Goal: Transaction & Acquisition: Download file/media

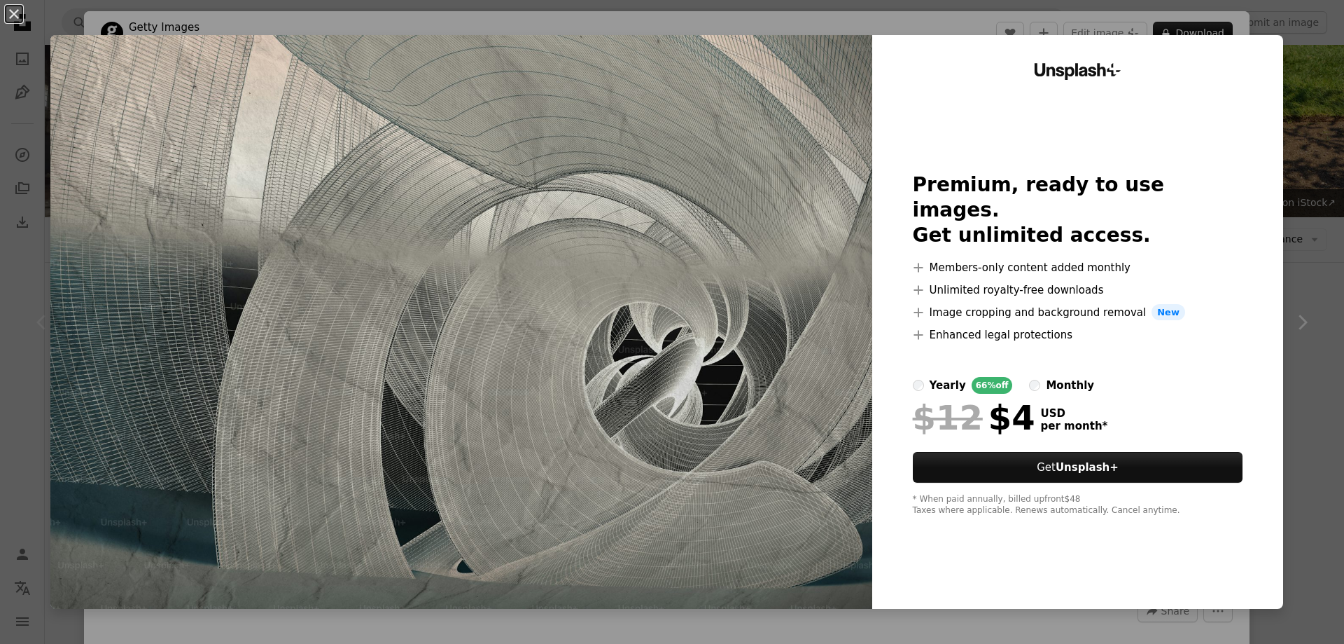
click at [545, 104] on img at bounding box center [461, 322] width 822 height 574
click at [679, 182] on img at bounding box center [461, 322] width 822 height 574
click at [1306, 341] on div "An X shape Unsplash+ Premium, ready to use images. Get unlimited access. A plus…" at bounding box center [672, 322] width 1344 height 644
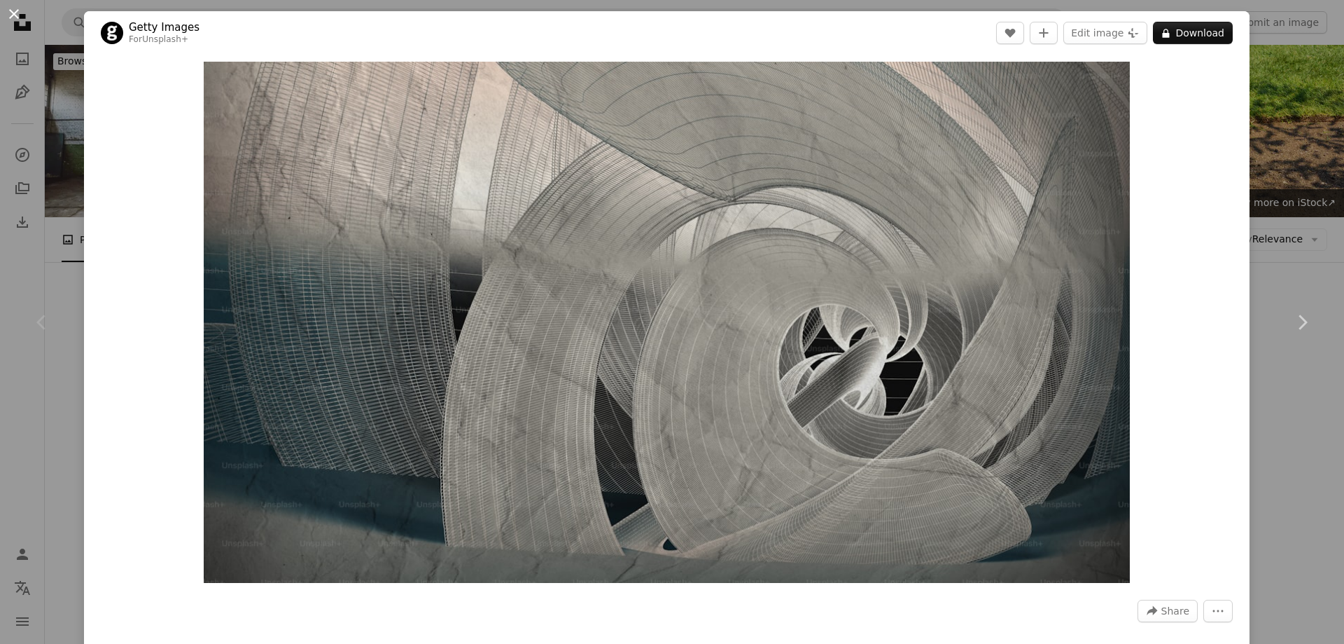
click at [13, 17] on button "An X shape" at bounding box center [14, 14] width 17 height 17
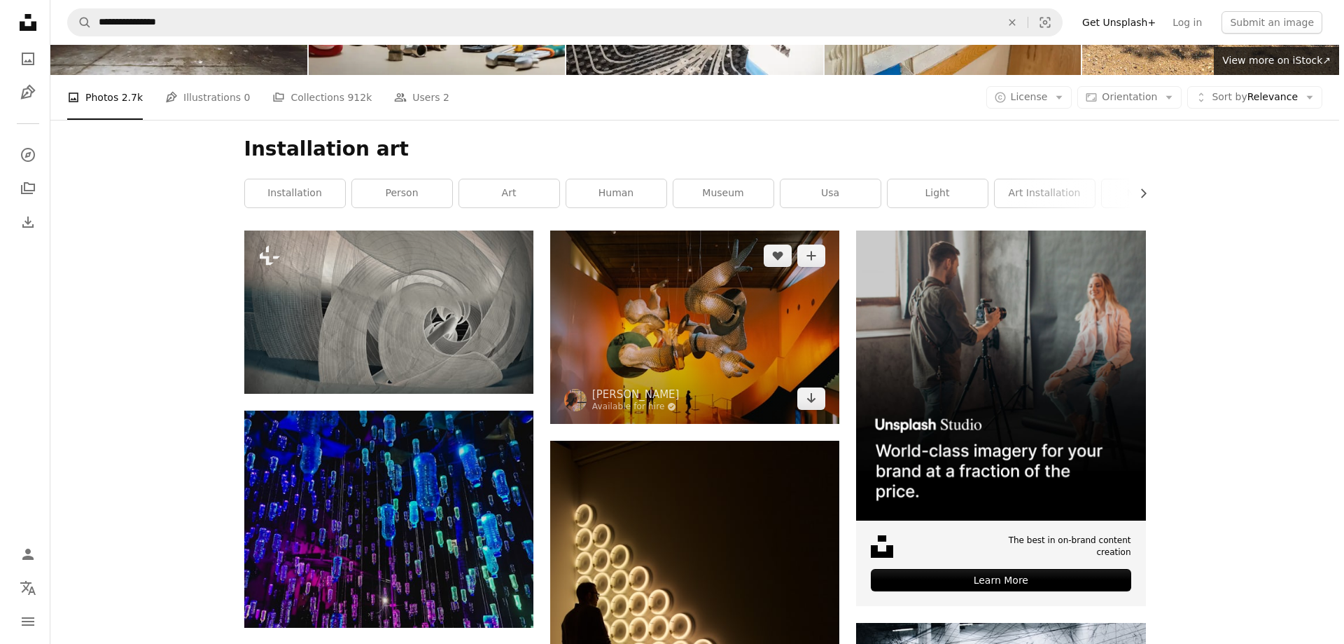
scroll to position [280, 0]
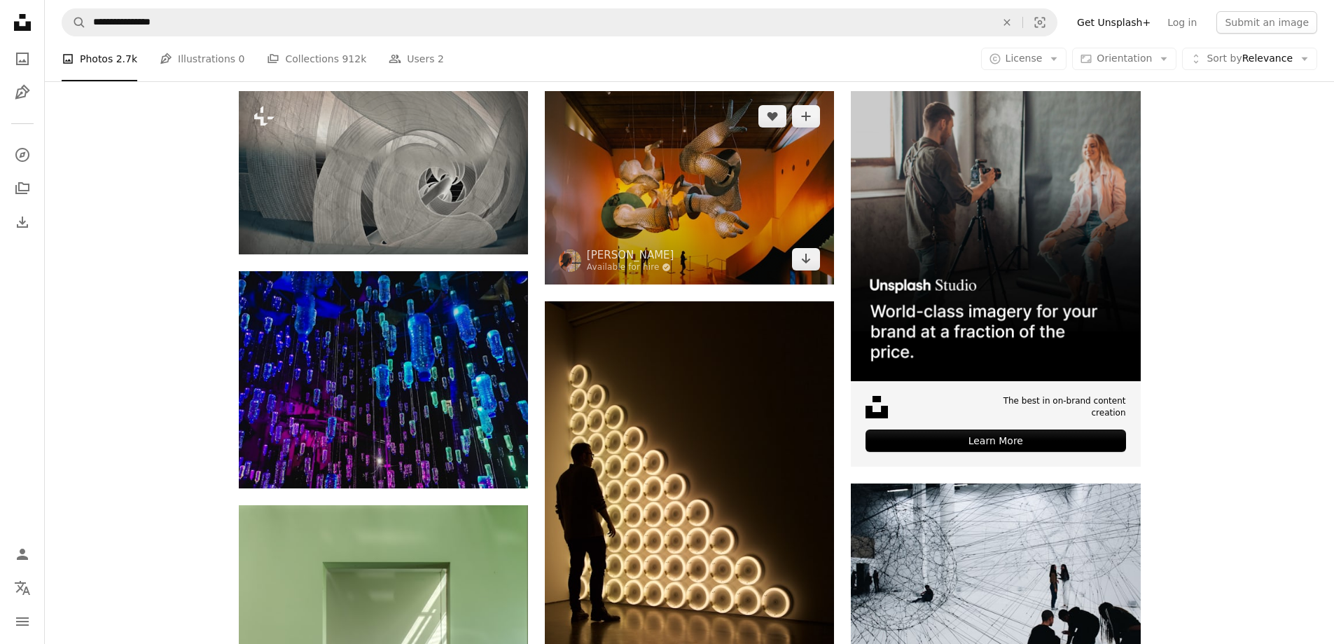
click at [660, 207] on img at bounding box center [689, 187] width 289 height 193
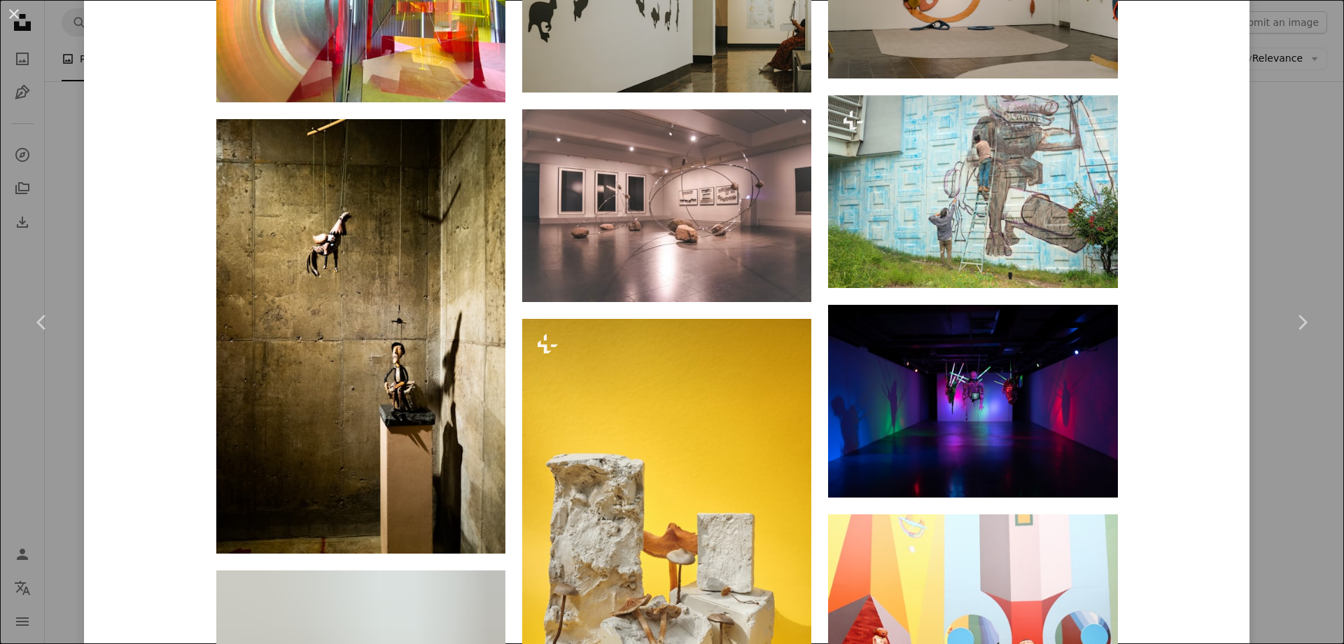
scroll to position [1260, 0]
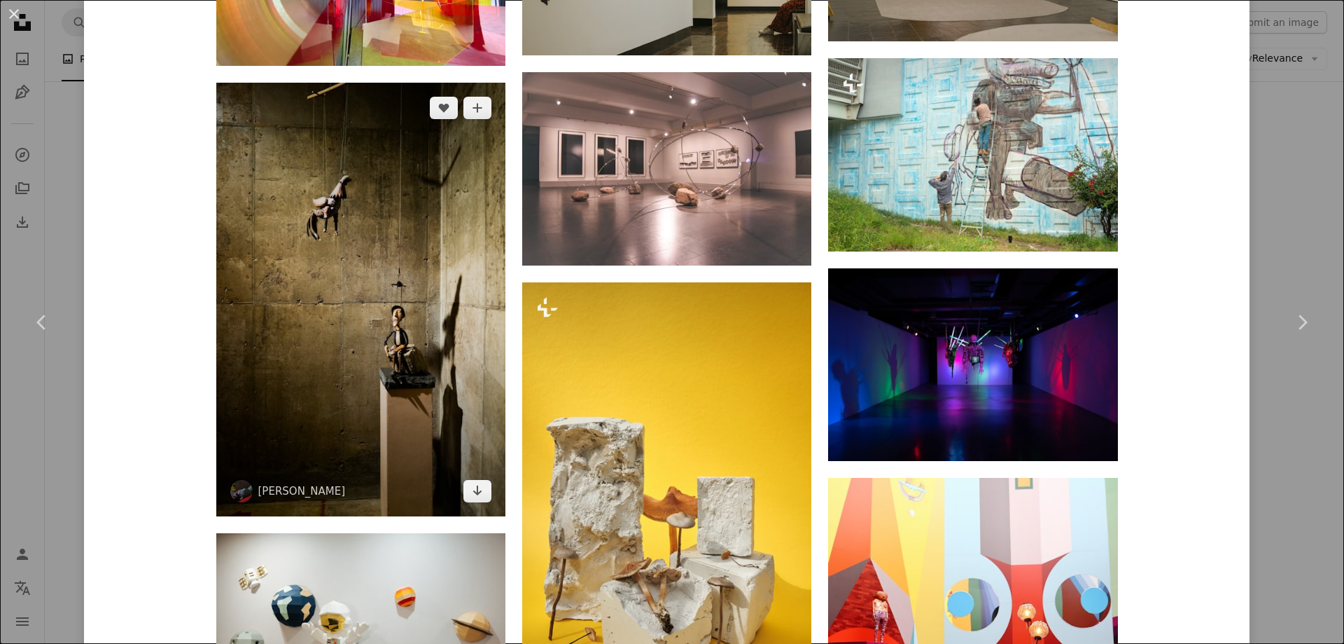
click at [353, 261] on img at bounding box center [360, 299] width 289 height 433
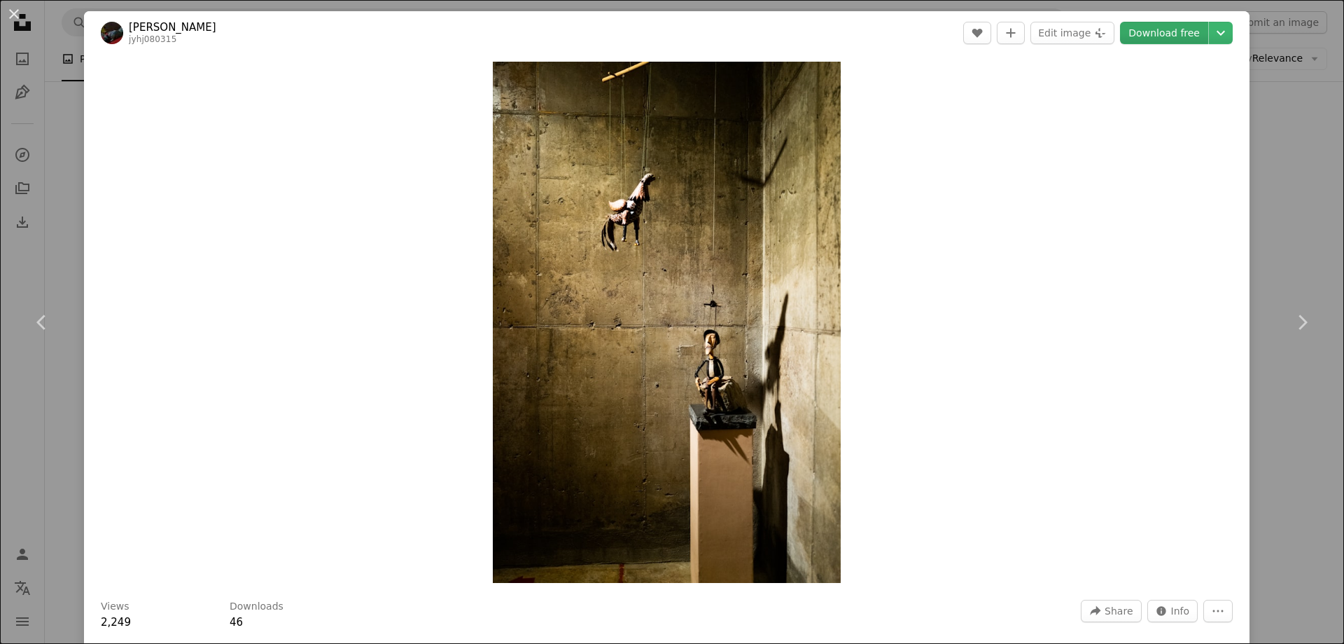
click at [1170, 34] on link "Download free" at bounding box center [1164, 33] width 88 height 22
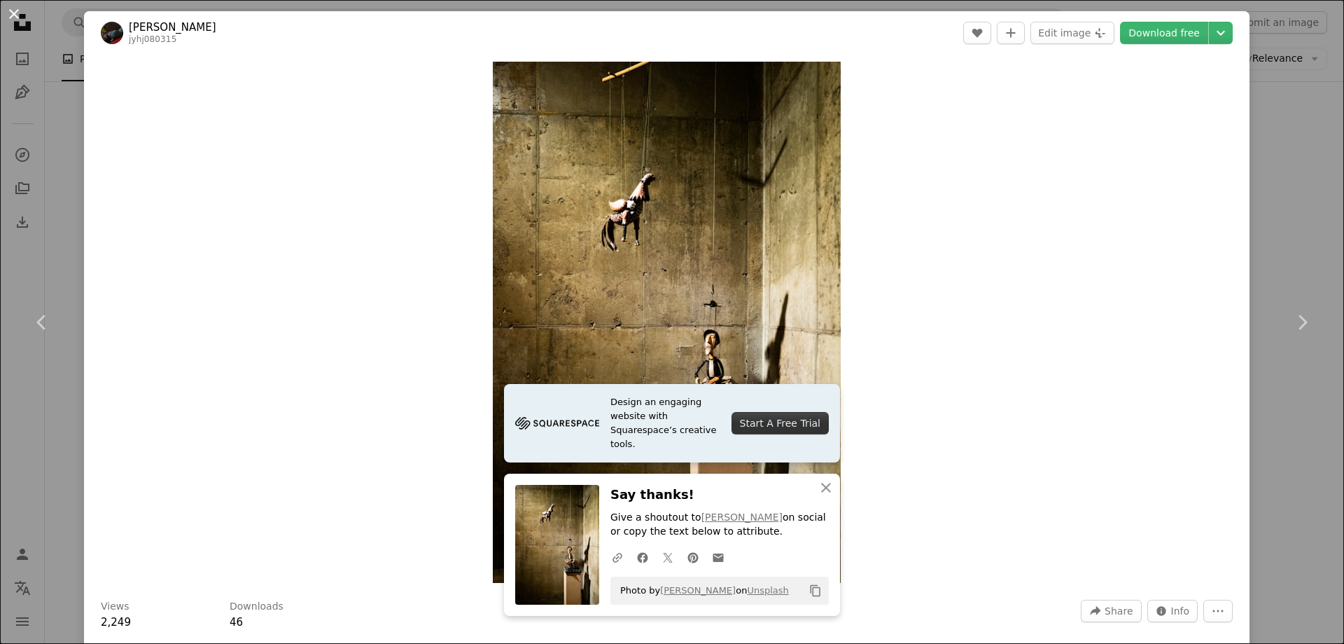
click at [7, 15] on button "An X shape" at bounding box center [14, 14] width 17 height 17
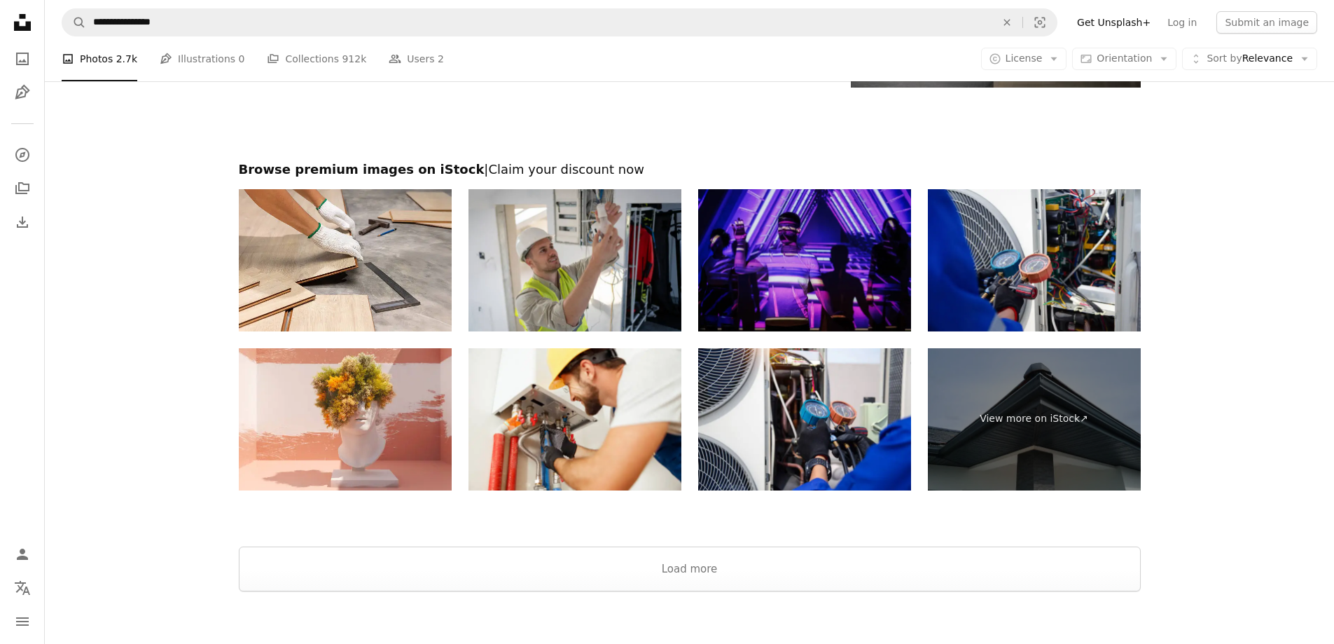
scroll to position [2715, 0]
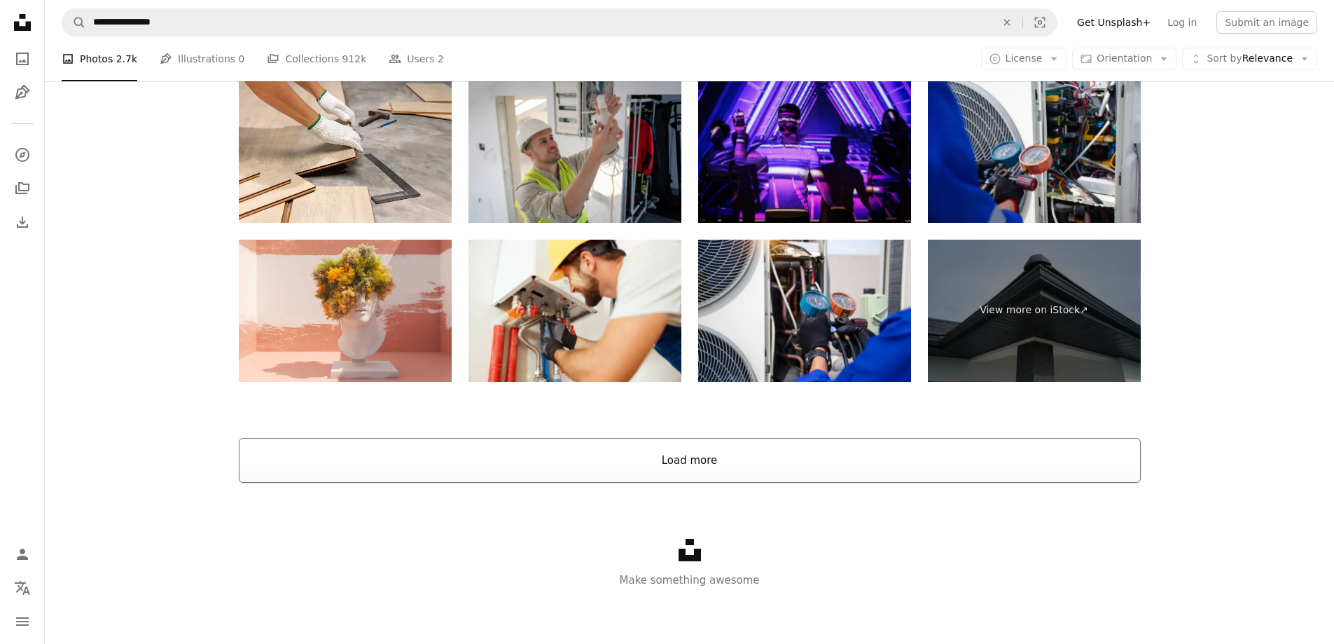
click at [686, 464] on button "Load more" at bounding box center [690, 460] width 902 height 45
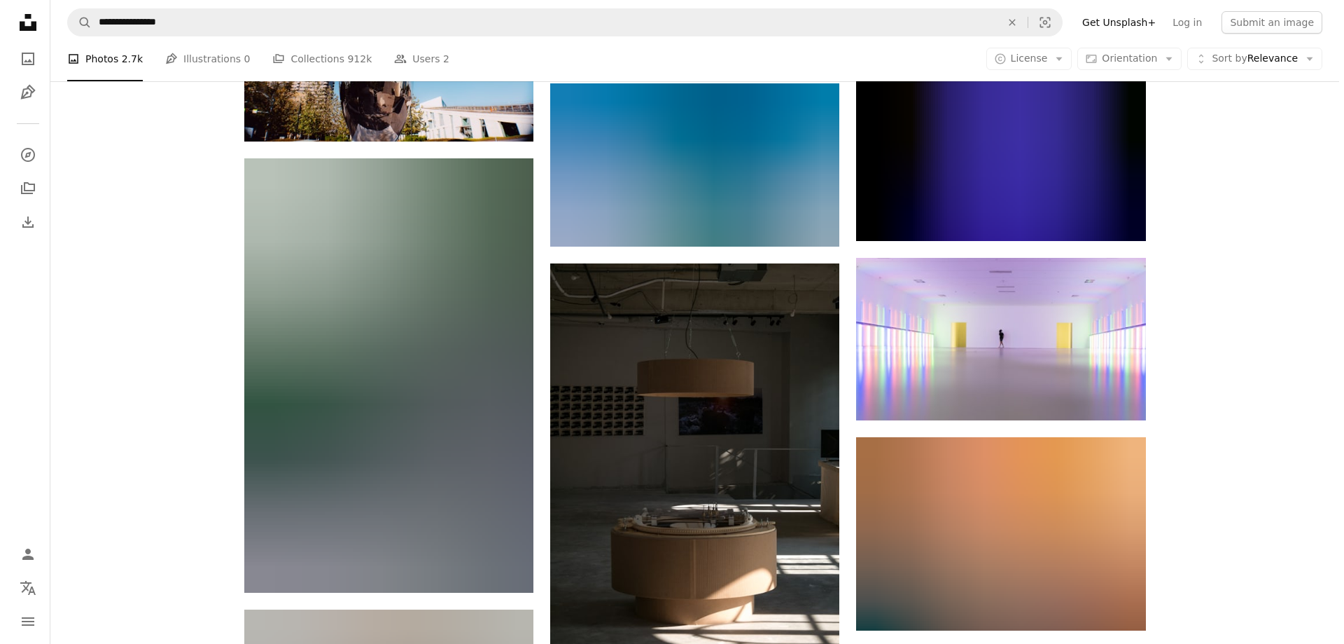
scroll to position [8177, 0]
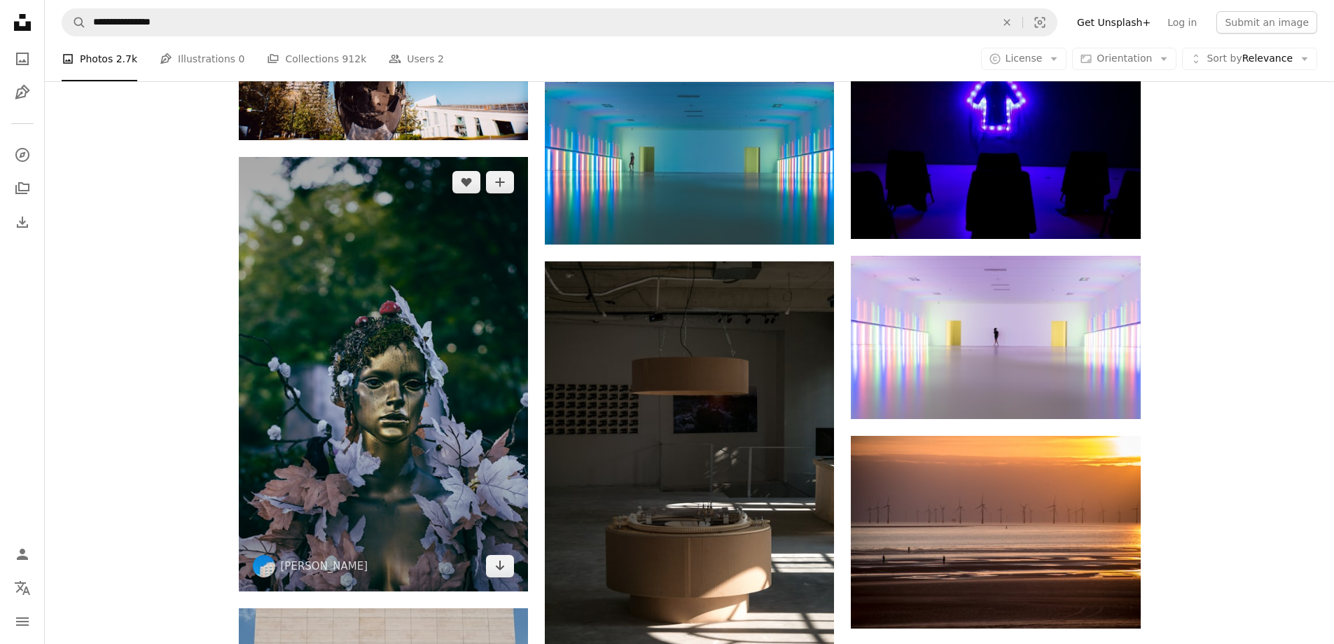
click at [368, 424] on img at bounding box center [383, 374] width 289 height 434
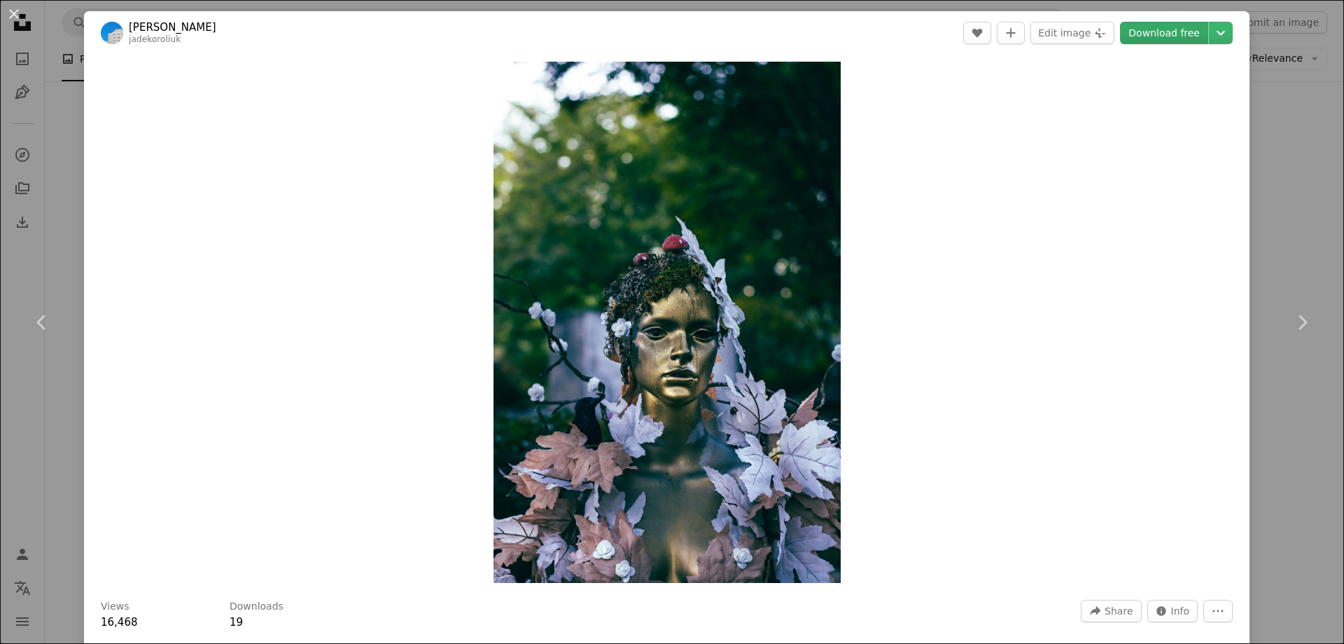
click at [1154, 33] on link "Download free" at bounding box center [1164, 33] width 88 height 22
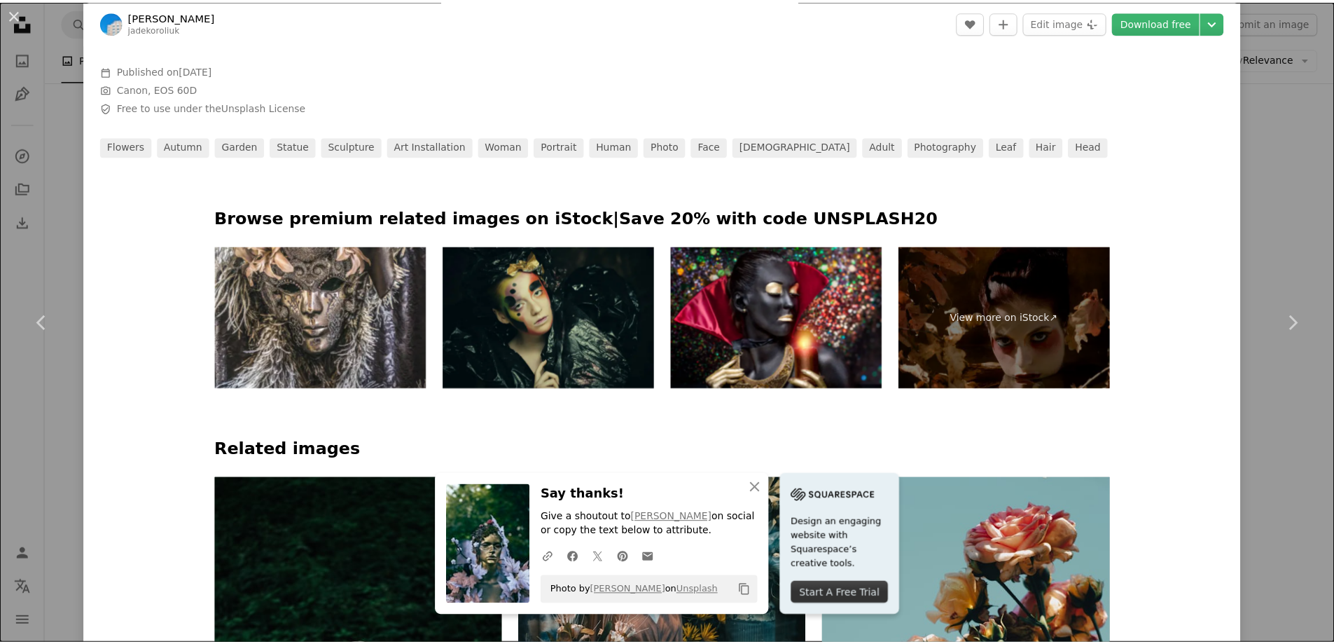
scroll to position [630, 0]
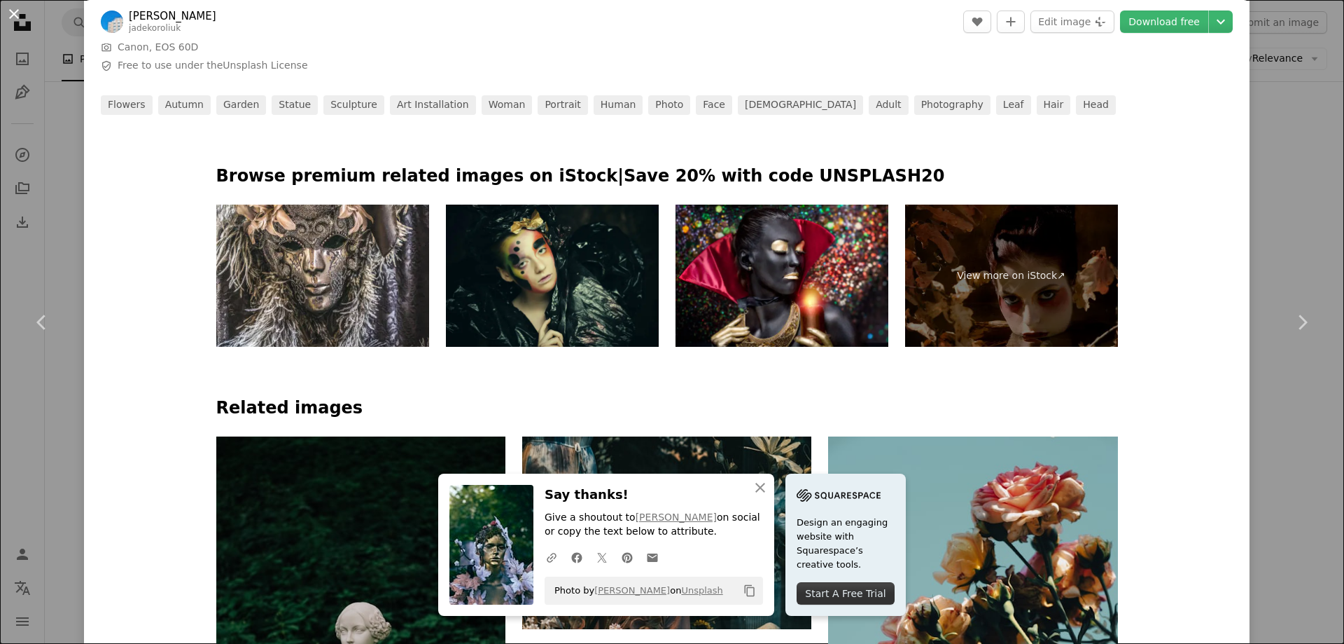
click at [11, 12] on button "An X shape" at bounding box center [14, 14] width 17 height 17
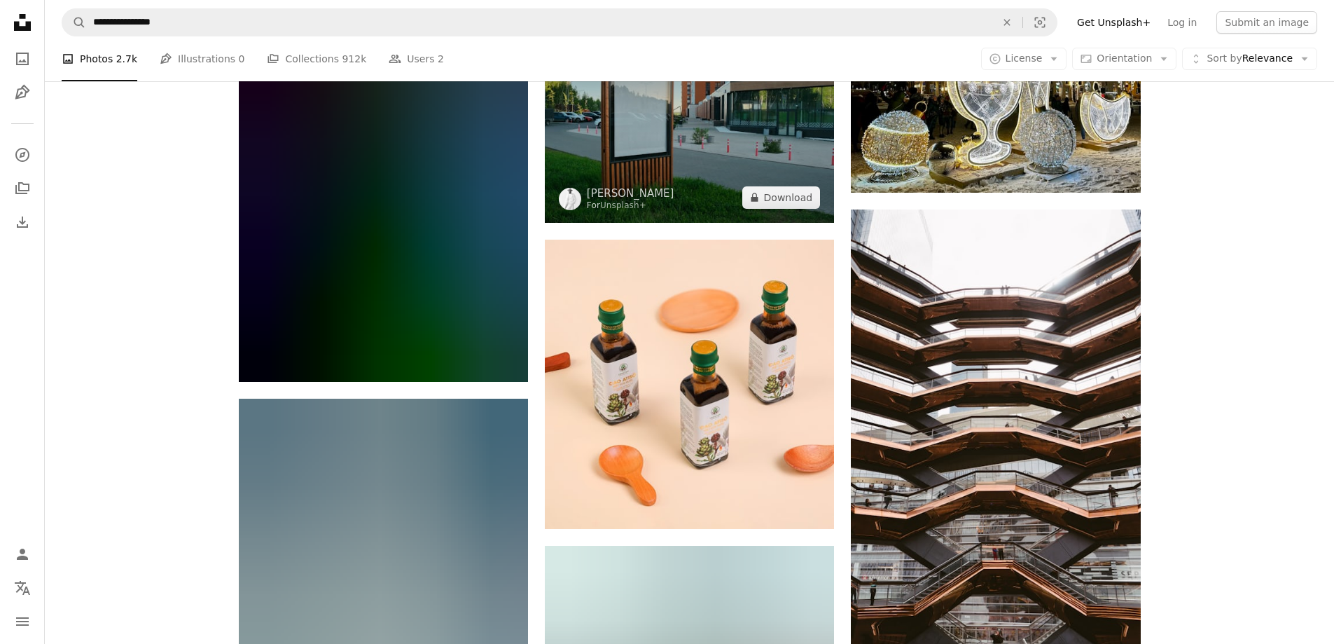
scroll to position [21272, 0]
